Goal: Task Accomplishment & Management: Use online tool/utility

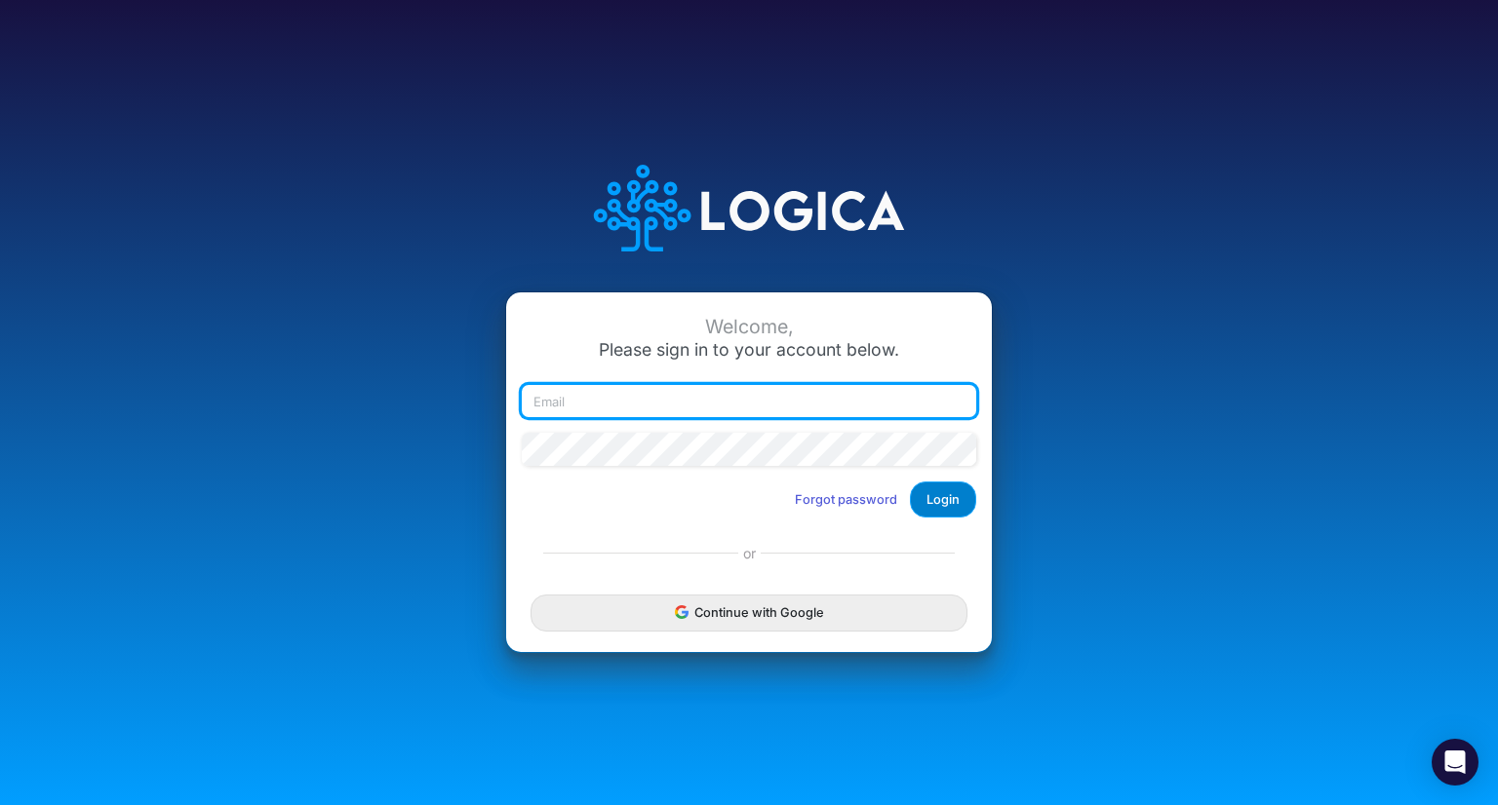
type input "[PERSON_NAME][EMAIL_ADDRESS][DOMAIN_NAME]"
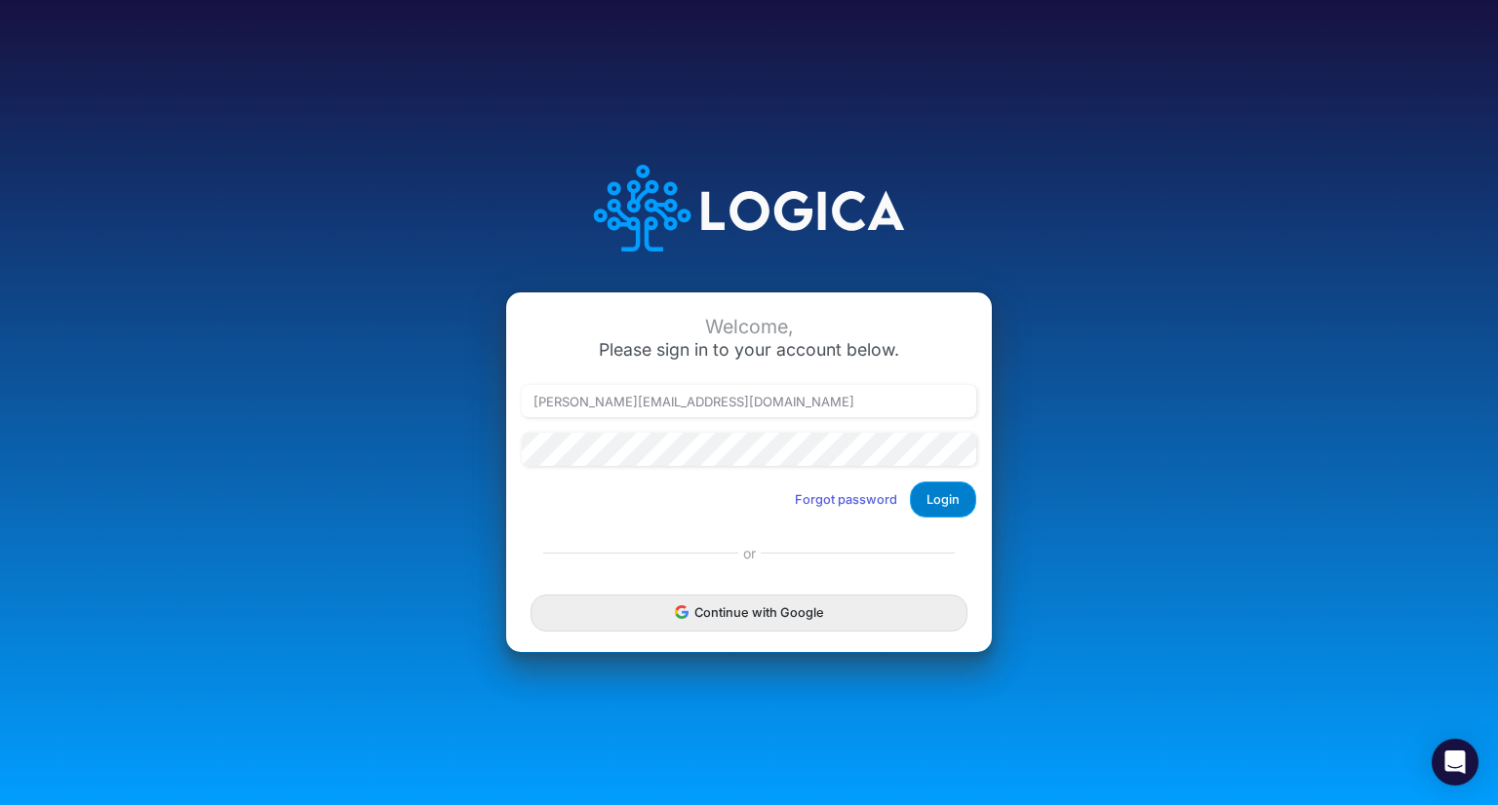
click at [936, 488] on button "Login" at bounding box center [943, 500] width 66 height 36
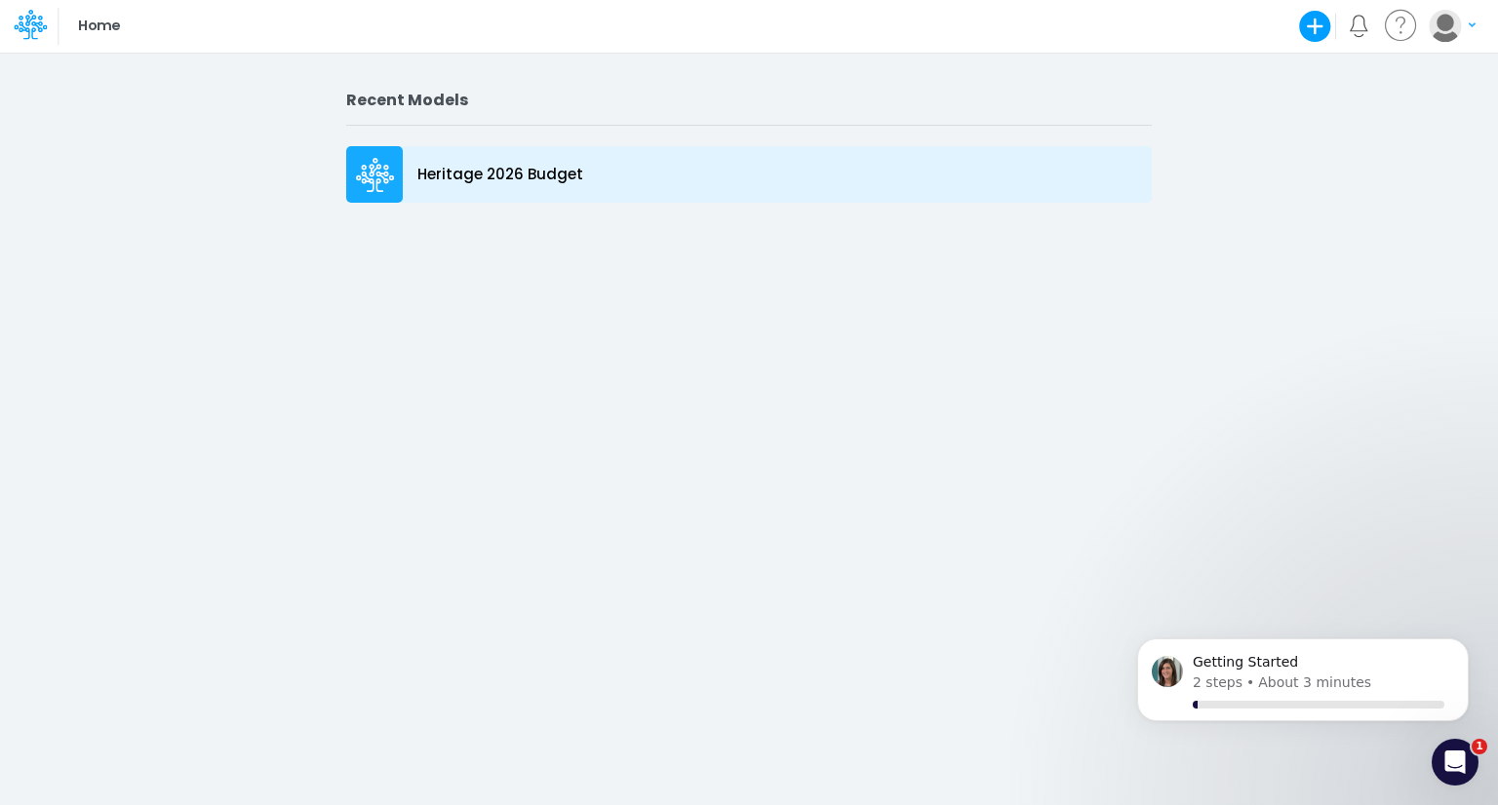
click at [480, 175] on p "Heritage 2026 Budget" at bounding box center [500, 175] width 166 height 22
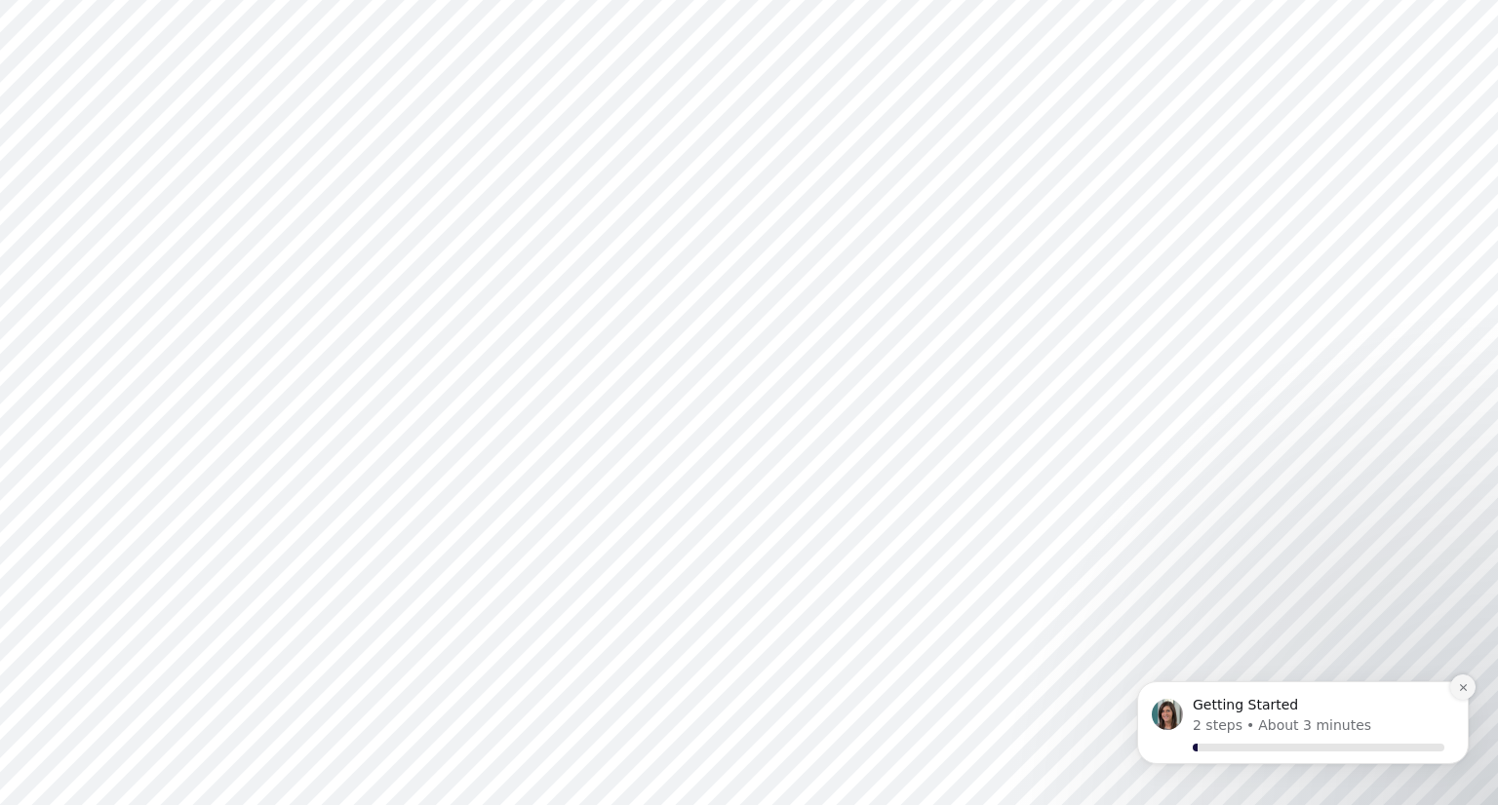
click at [1466, 692] on icon "Dismiss notification" at bounding box center [1463, 687] width 11 height 11
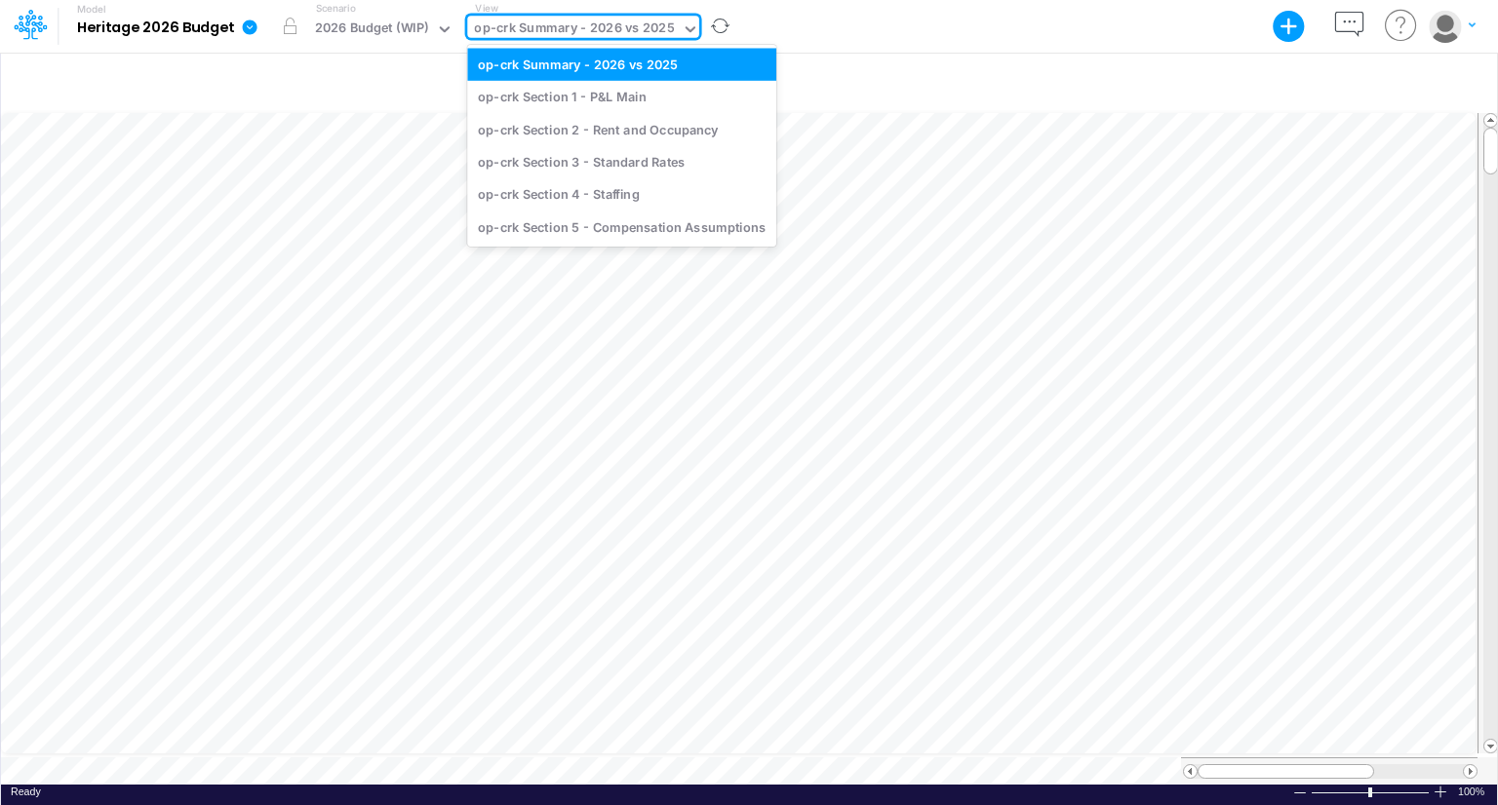
click at [547, 28] on div "op-crk Summary - 2026 vs 2025" at bounding box center [574, 30] width 200 height 22
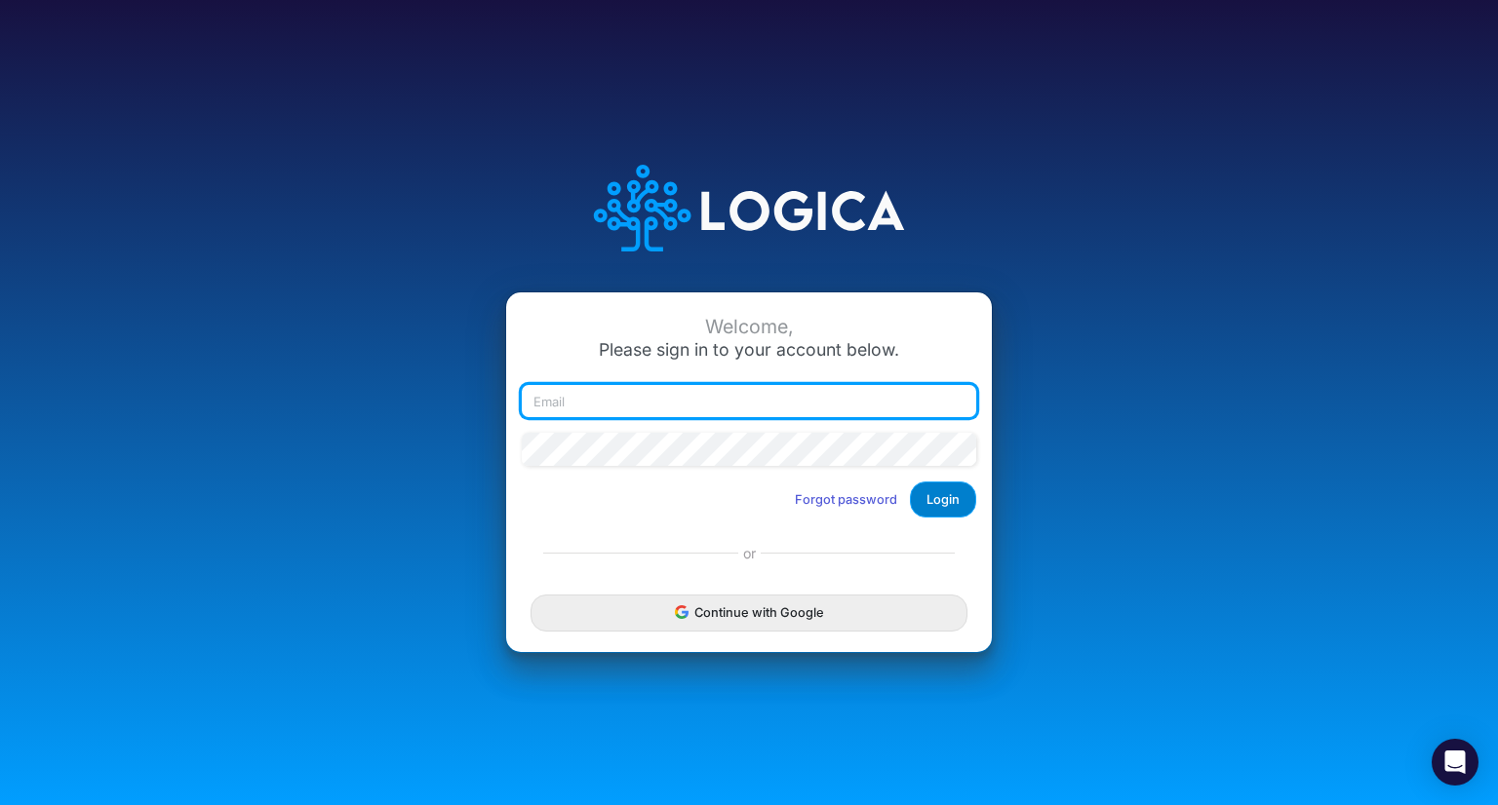
type input "[PERSON_NAME][EMAIL_ADDRESS][DOMAIN_NAME]"
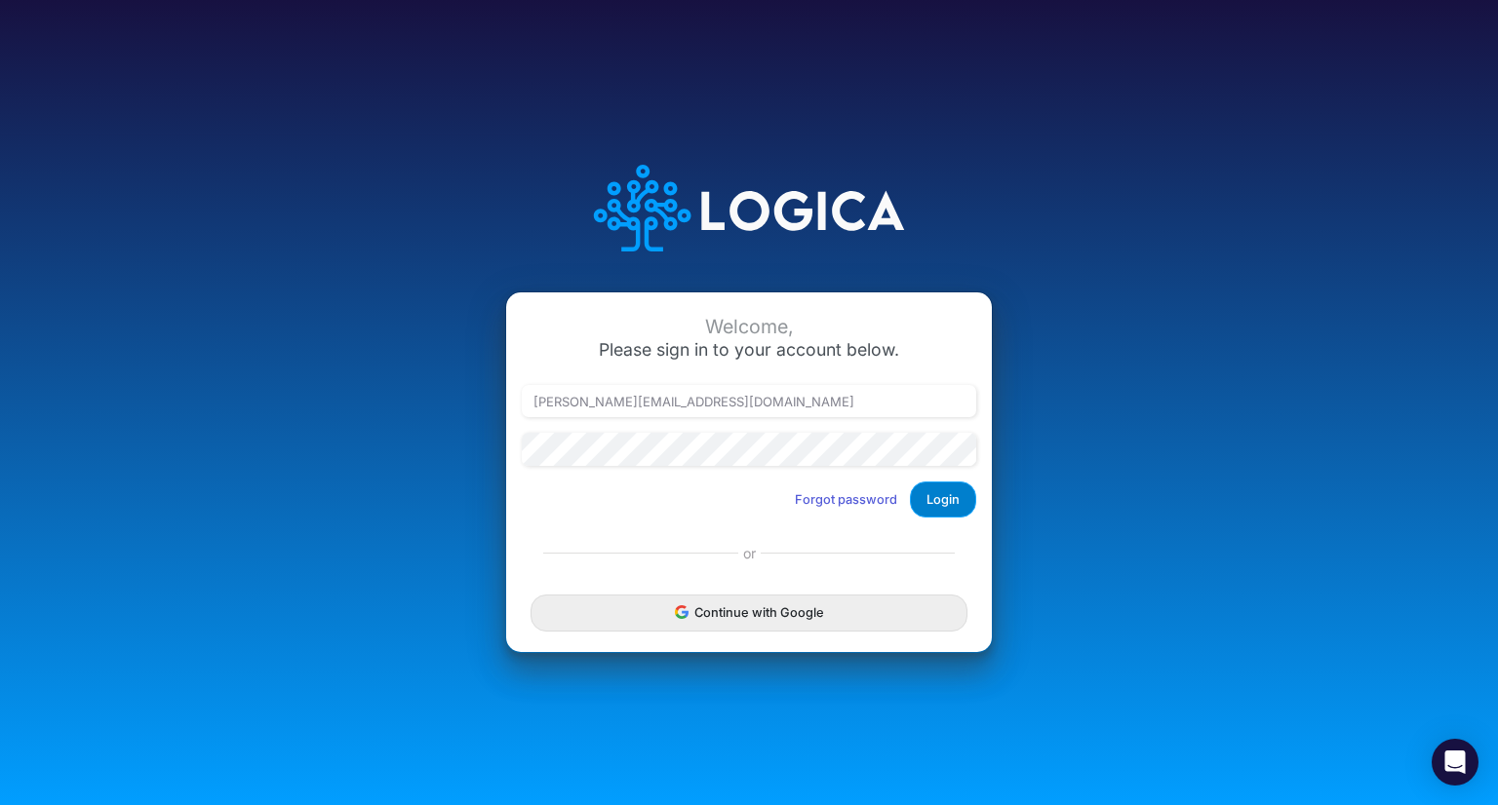
click at [954, 491] on button "Login" at bounding box center [943, 500] width 66 height 36
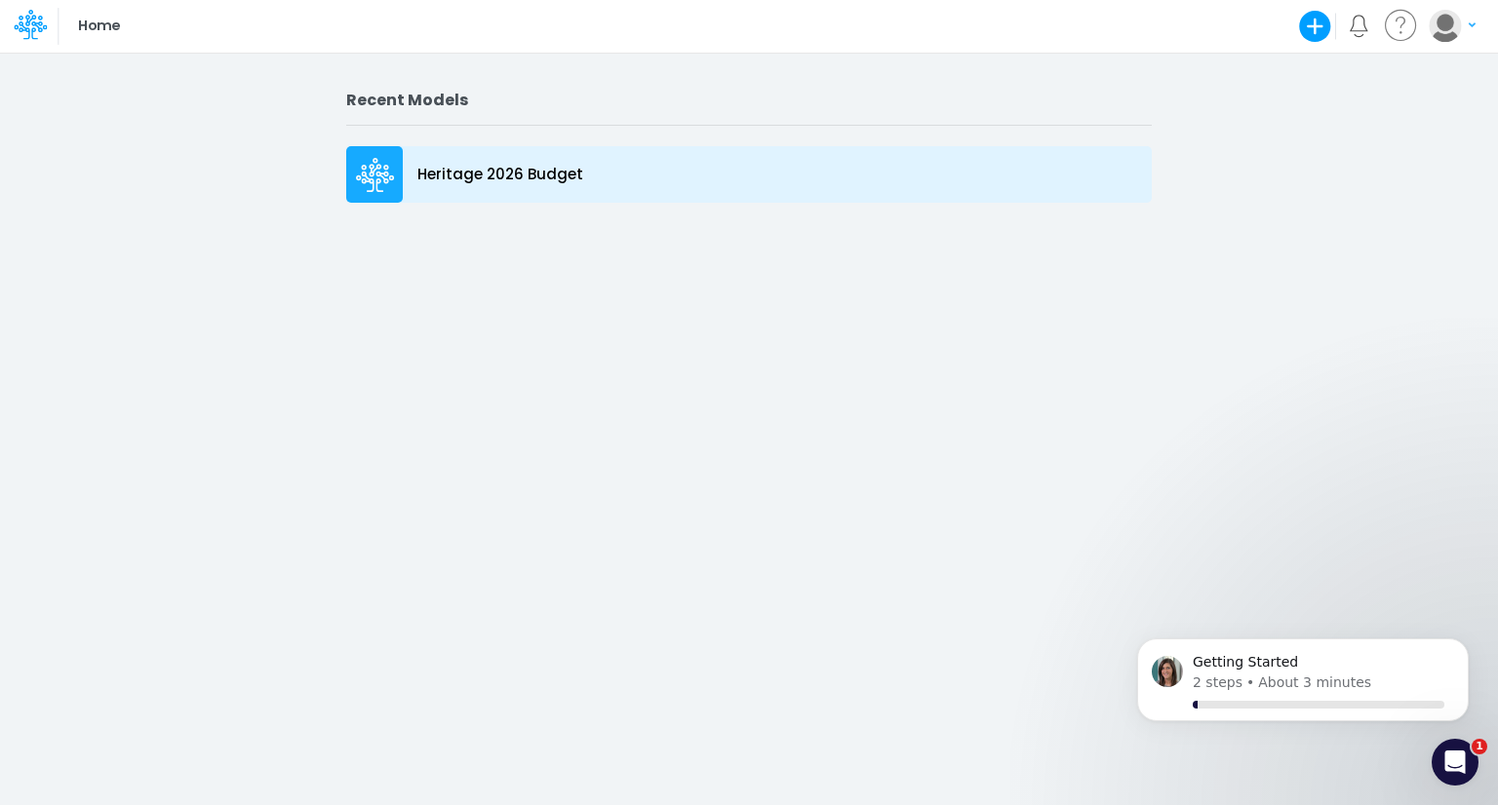
click at [480, 171] on p "Heritage 2026 Budget" at bounding box center [500, 175] width 166 height 22
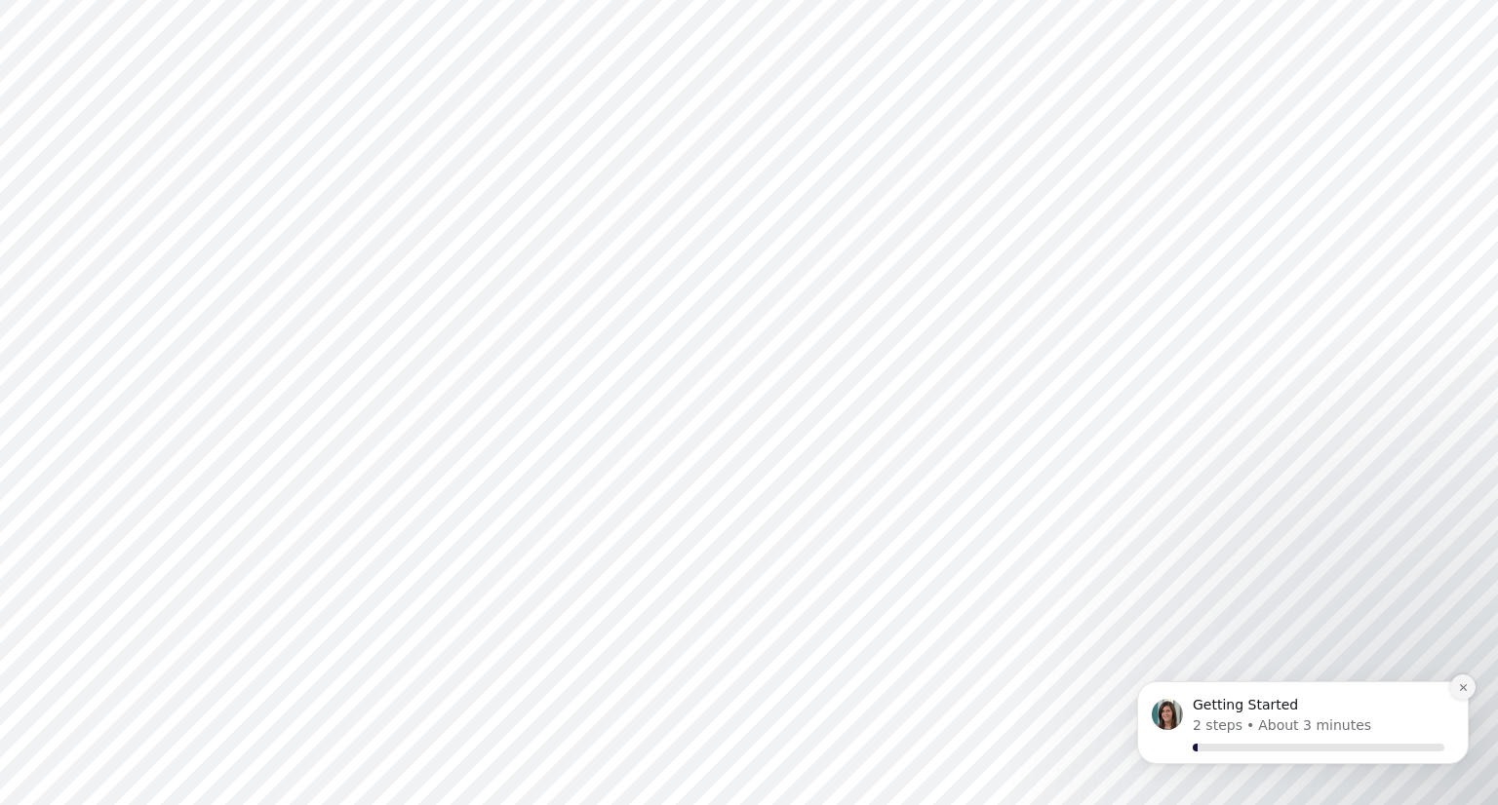
click at [1462, 693] on button "Dismiss notification" at bounding box center [1462, 687] width 25 height 25
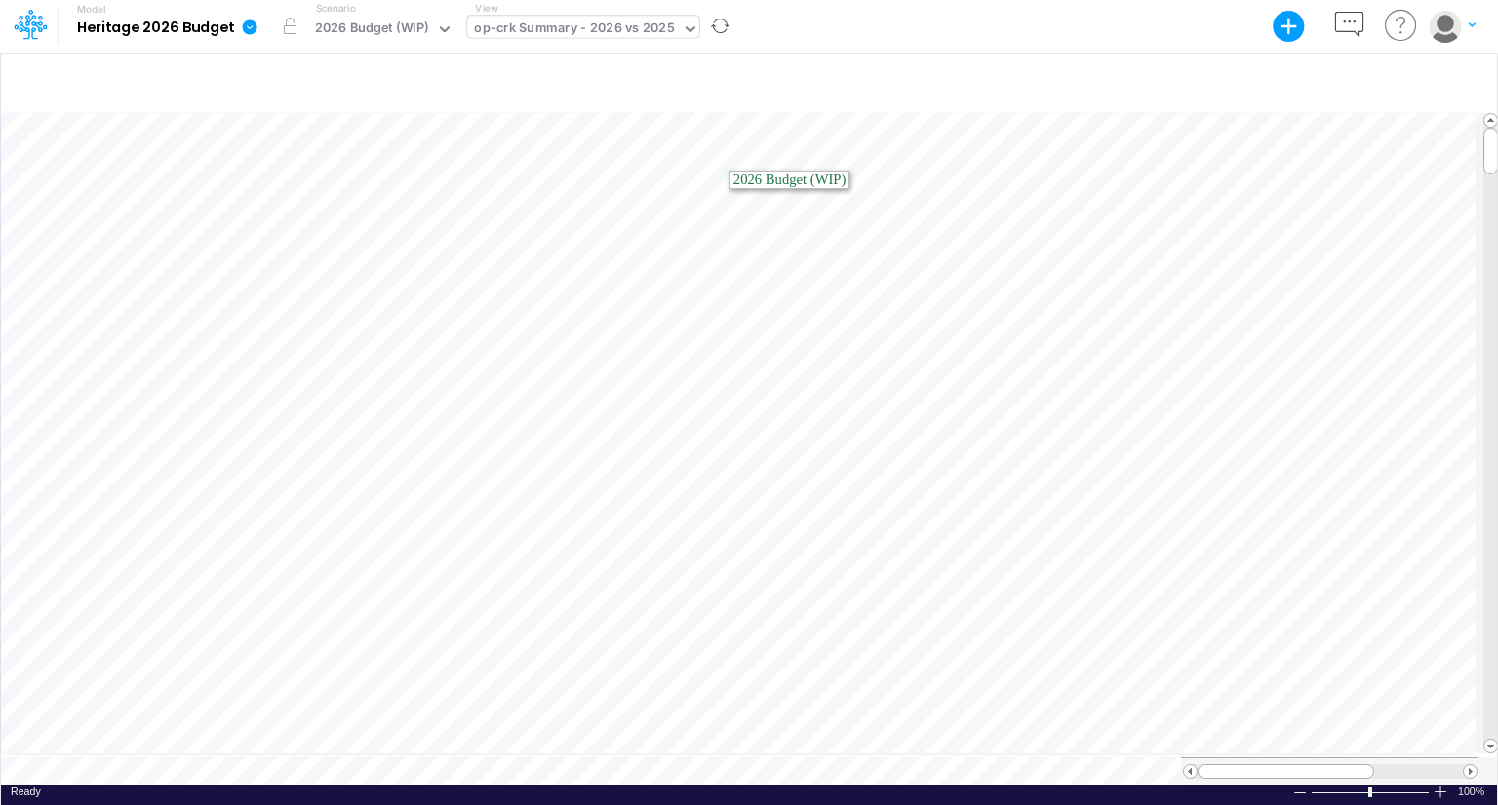
click at [604, 19] on div "op-crk Summary - 2026 vs 2025" at bounding box center [574, 30] width 200 height 22
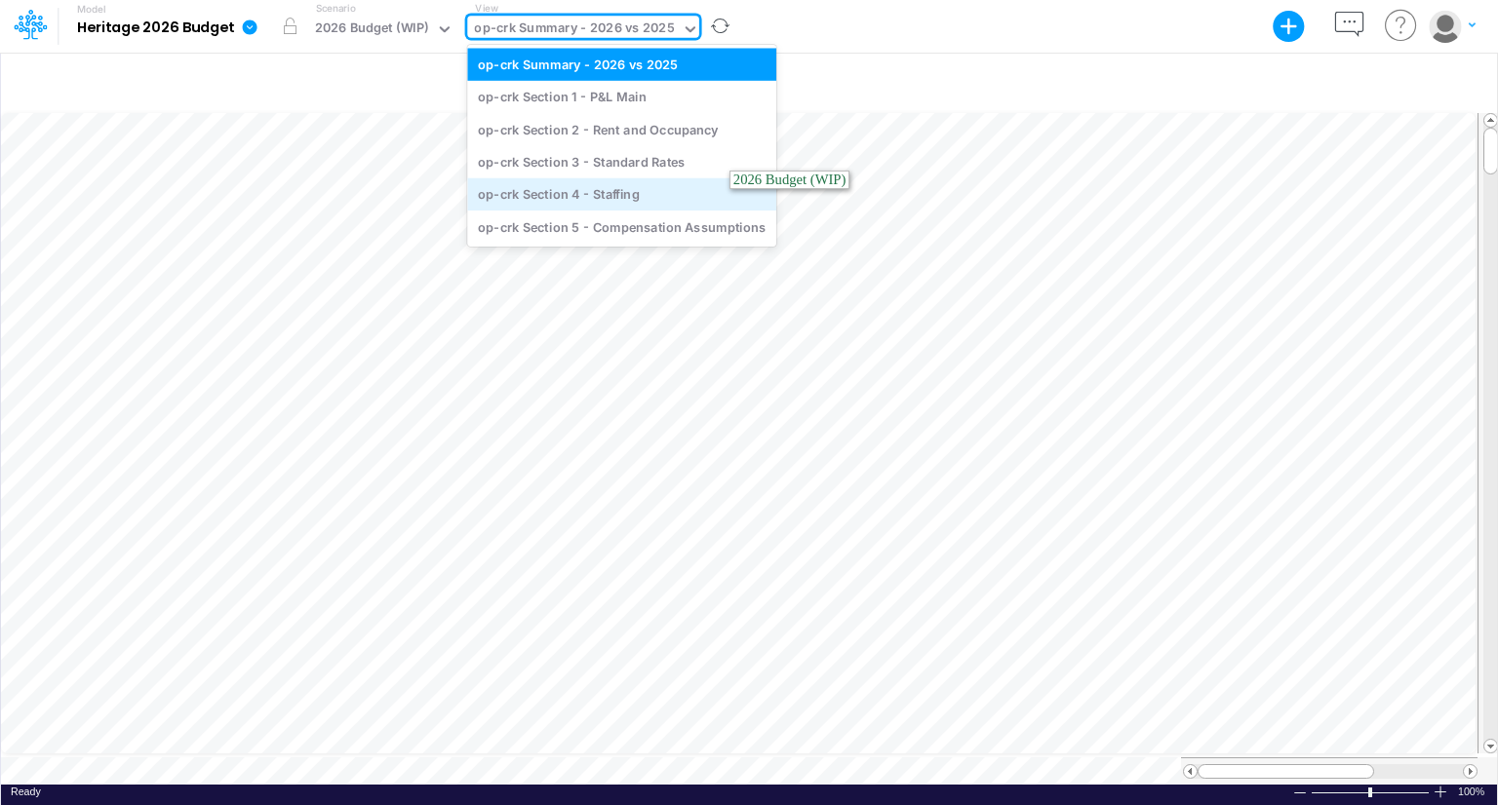
click at [604, 181] on div "op-crk Section 4 - Staffing" at bounding box center [621, 194] width 309 height 32
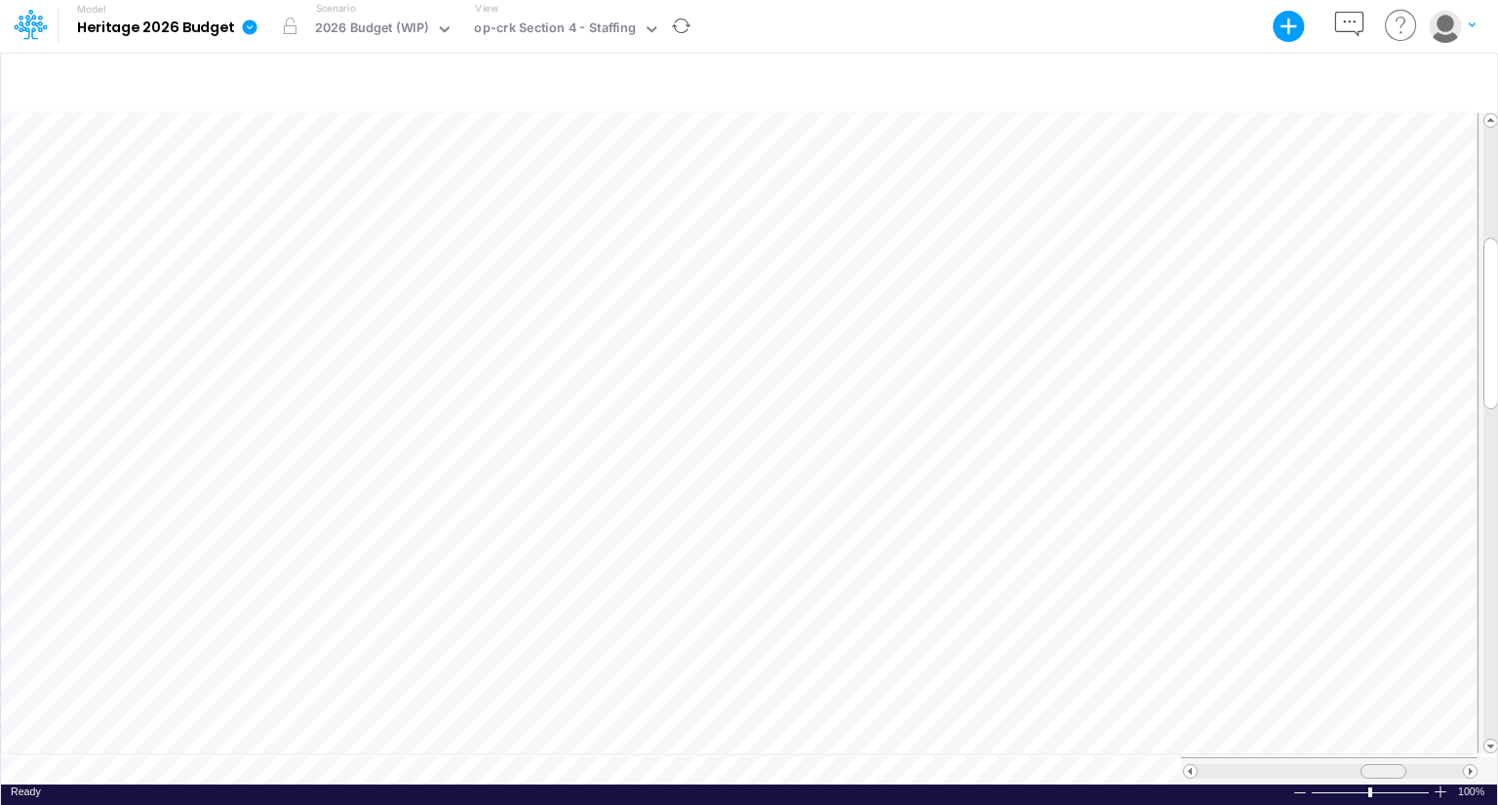
scroll to position [9, 0]
click at [1400, 764] on div at bounding box center [1383, 771] width 46 height 15
drag, startPoint x: 1369, startPoint y: 758, endPoint x: 1382, endPoint y: 760, distance: 12.8
click at [1382, 764] on div at bounding box center [1396, 771] width 46 height 15
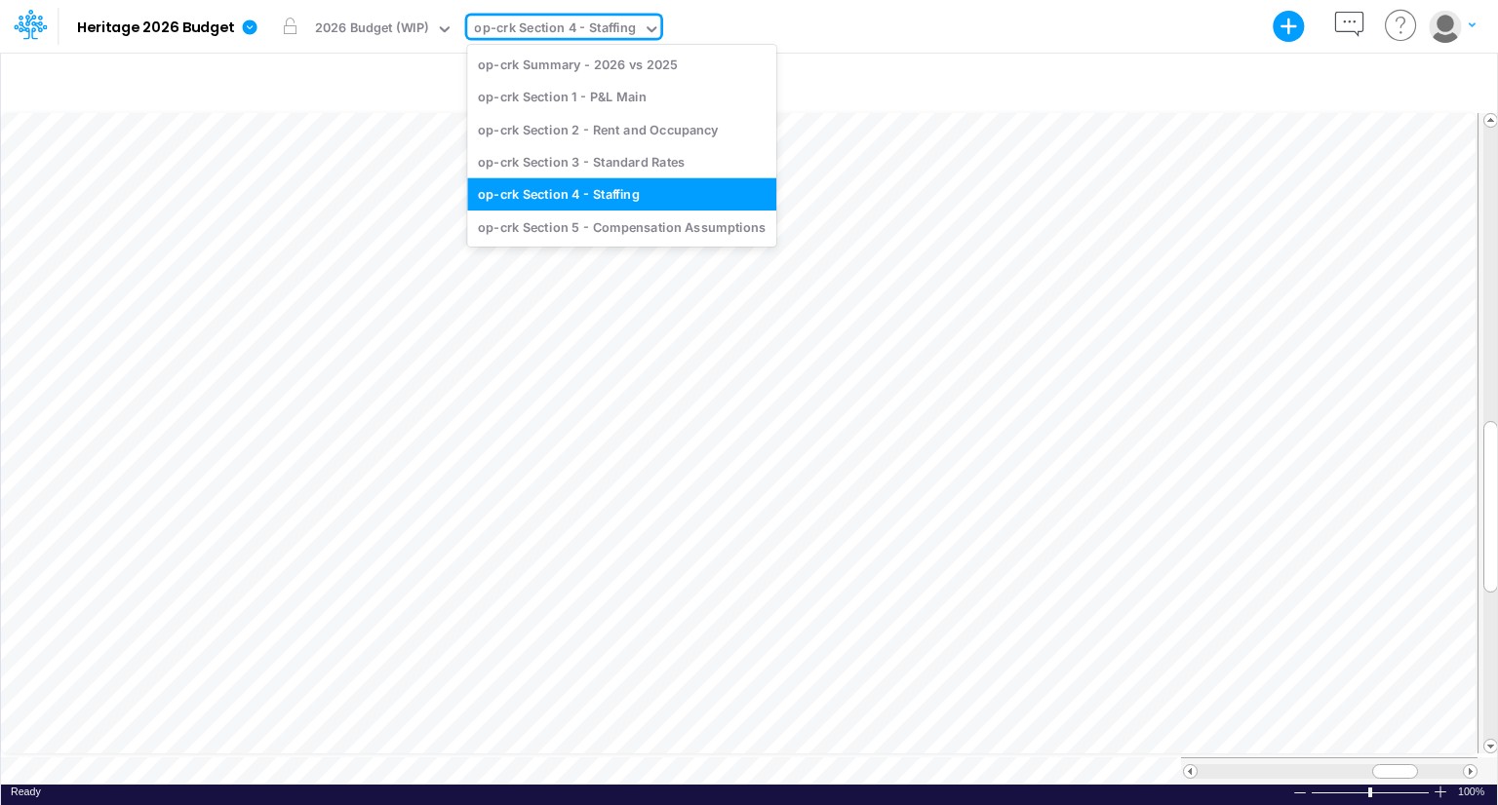
click at [580, 31] on div "op-crk Section 4 - Staffing" at bounding box center [555, 30] width 162 height 22
click at [576, 95] on div "op-crk Section 1 - P&L Main" at bounding box center [621, 97] width 309 height 32
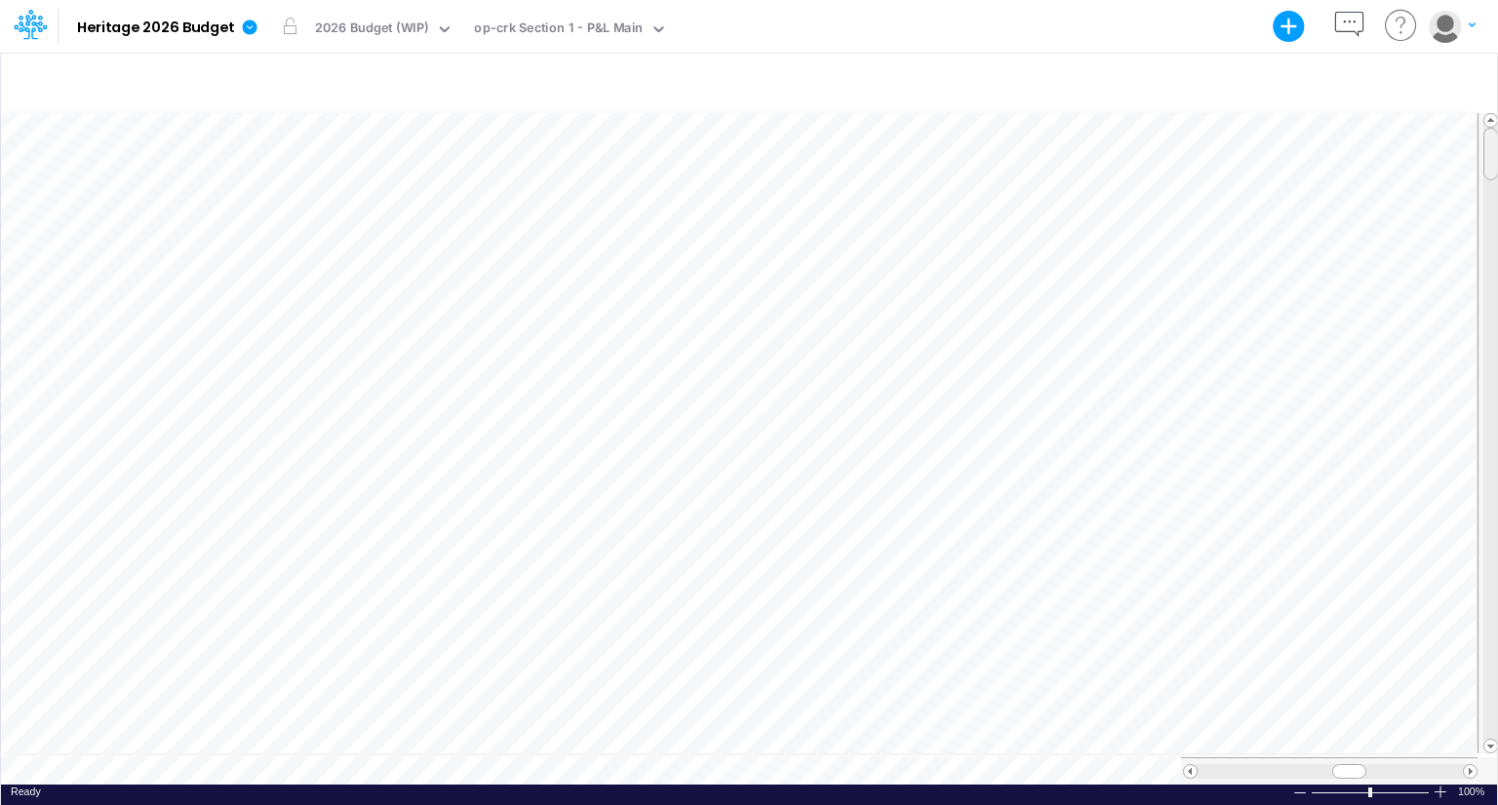
scroll to position [9, 0]
drag, startPoint x: 1491, startPoint y: 157, endPoint x: 1492, endPoint y: 602, distance: 444.6
click at [1492, 602] on div at bounding box center [1490, 594] width 15 height 53
drag, startPoint x: 1357, startPoint y: 762, endPoint x: 1402, endPoint y: 759, distance: 45.0
click at [1402, 764] on div at bounding box center [1394, 771] width 34 height 15
